Goal: Task Accomplishment & Management: Complete application form

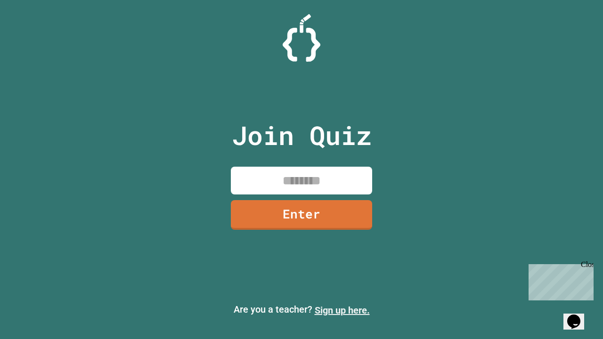
click at [342, 311] on link "Sign up here." at bounding box center [342, 310] width 55 height 11
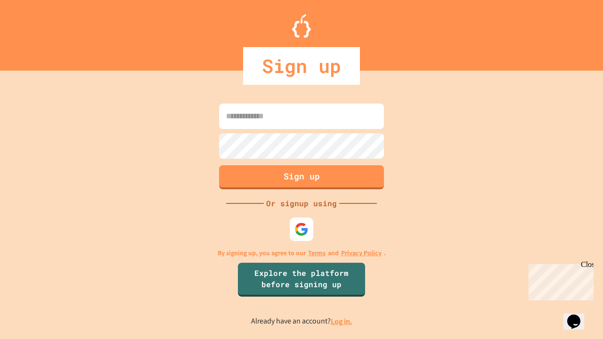
click at [342, 321] on link "Log in." at bounding box center [342, 322] width 22 height 10
